Goal: Task Accomplishment & Management: Manage account settings

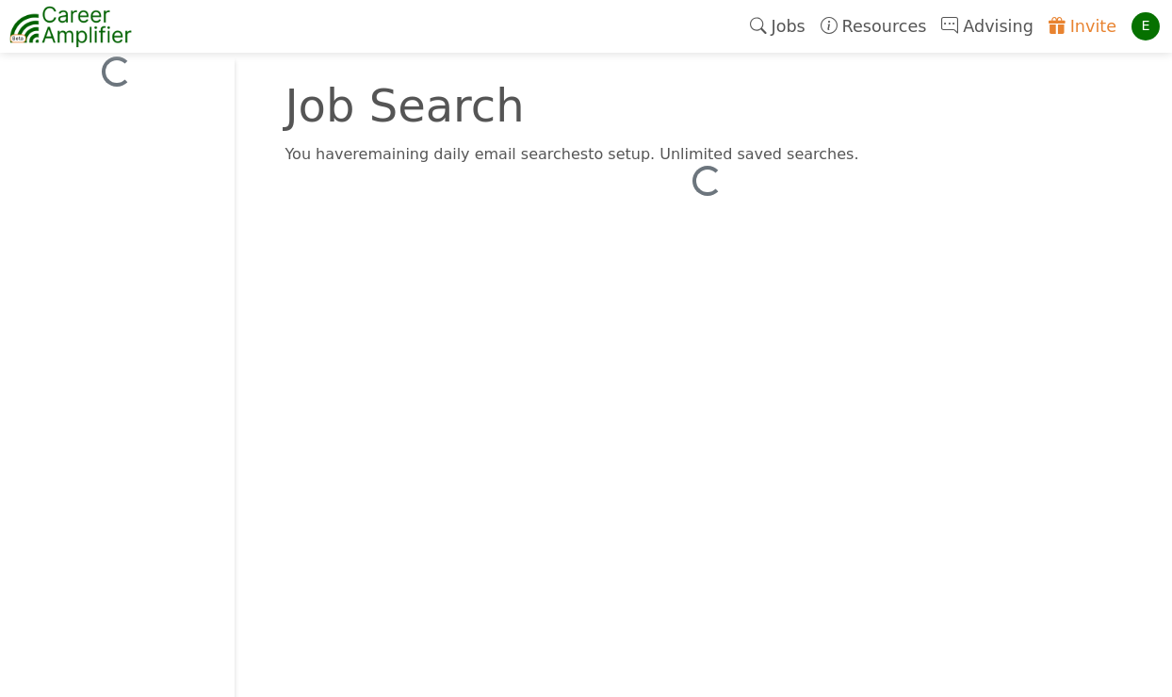
click at [1100, 26] on link "Invite" at bounding box center [1082, 26] width 83 height 43
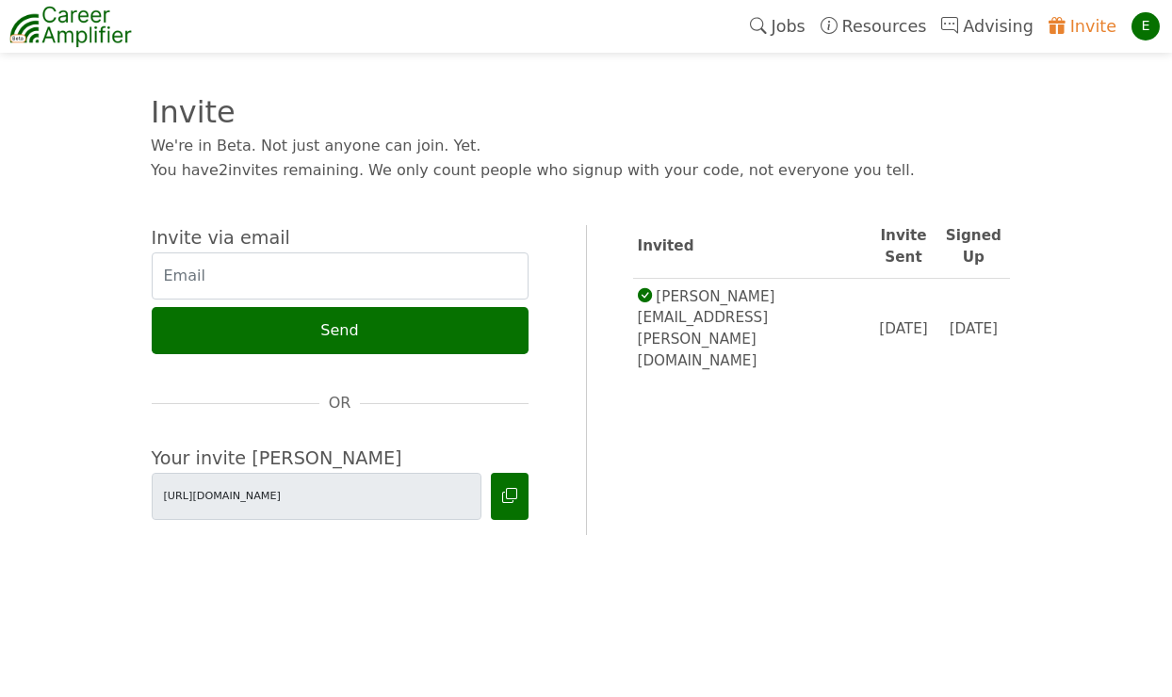
click at [580, 92] on div "Invite" at bounding box center [575, 77] width 848 height 86
click at [512, 499] on icon at bounding box center [509, 496] width 15 height 18
click at [798, 34] on link "Jobs" at bounding box center [777, 26] width 71 height 43
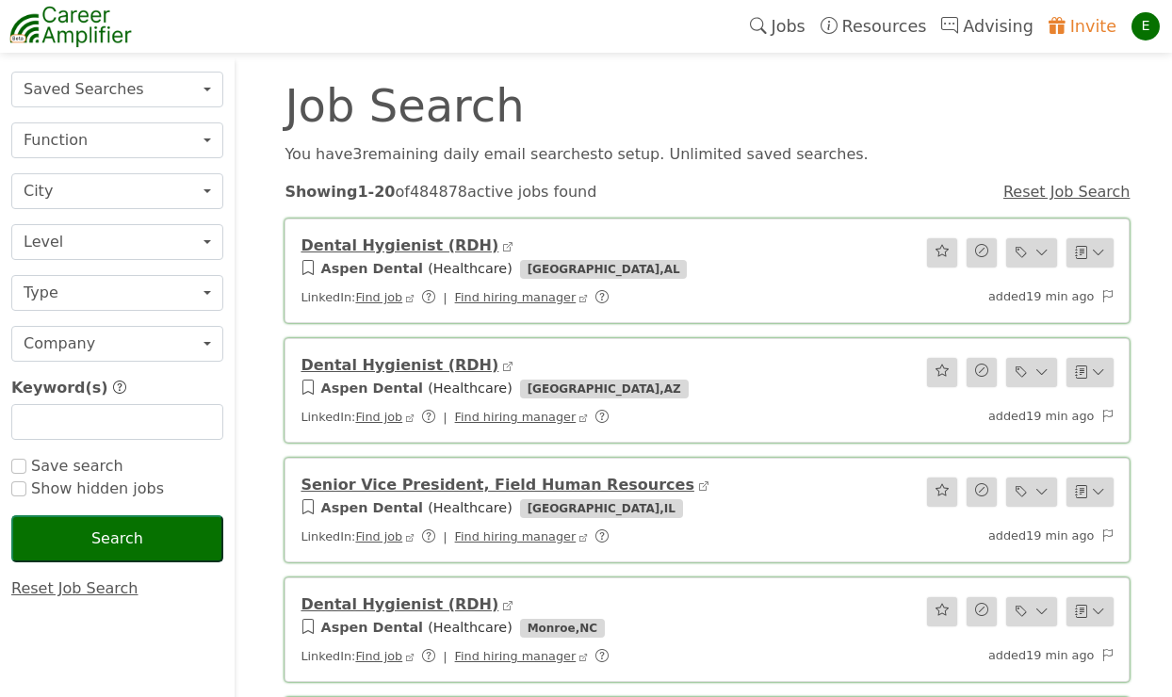
click at [1139, 27] on div "E" at bounding box center [1145, 26] width 28 height 28
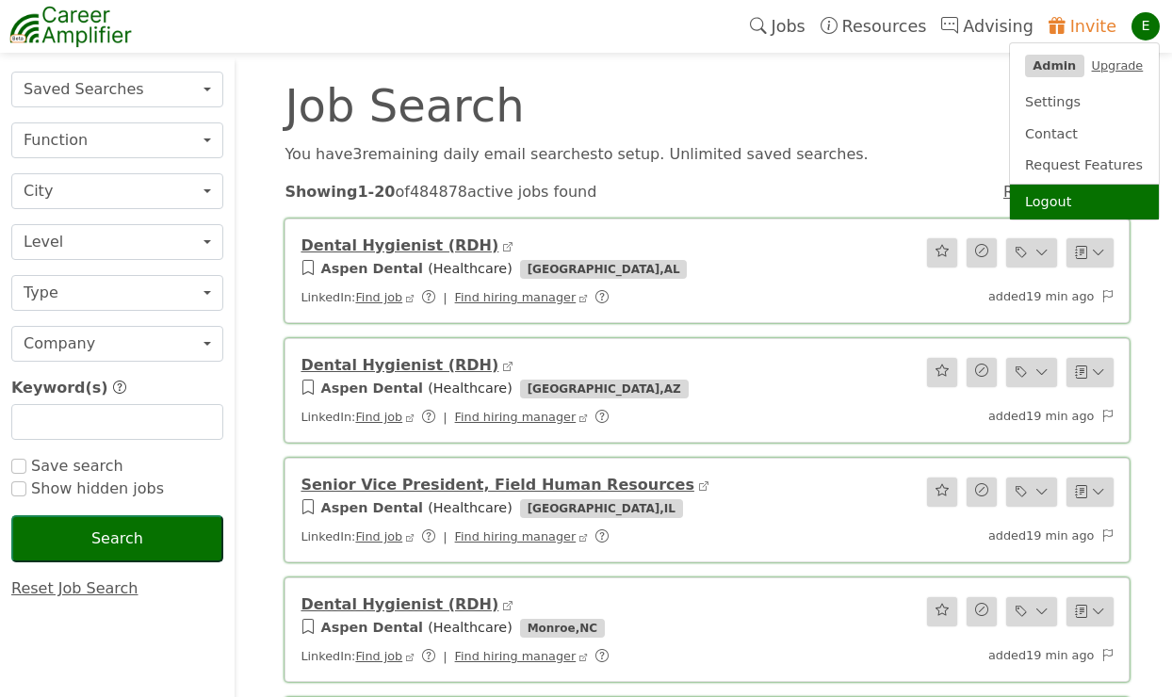
click at [1052, 202] on link "Logout" at bounding box center [1084, 203] width 149 height 36
